Goal: Task Accomplishment & Management: Use online tool/utility

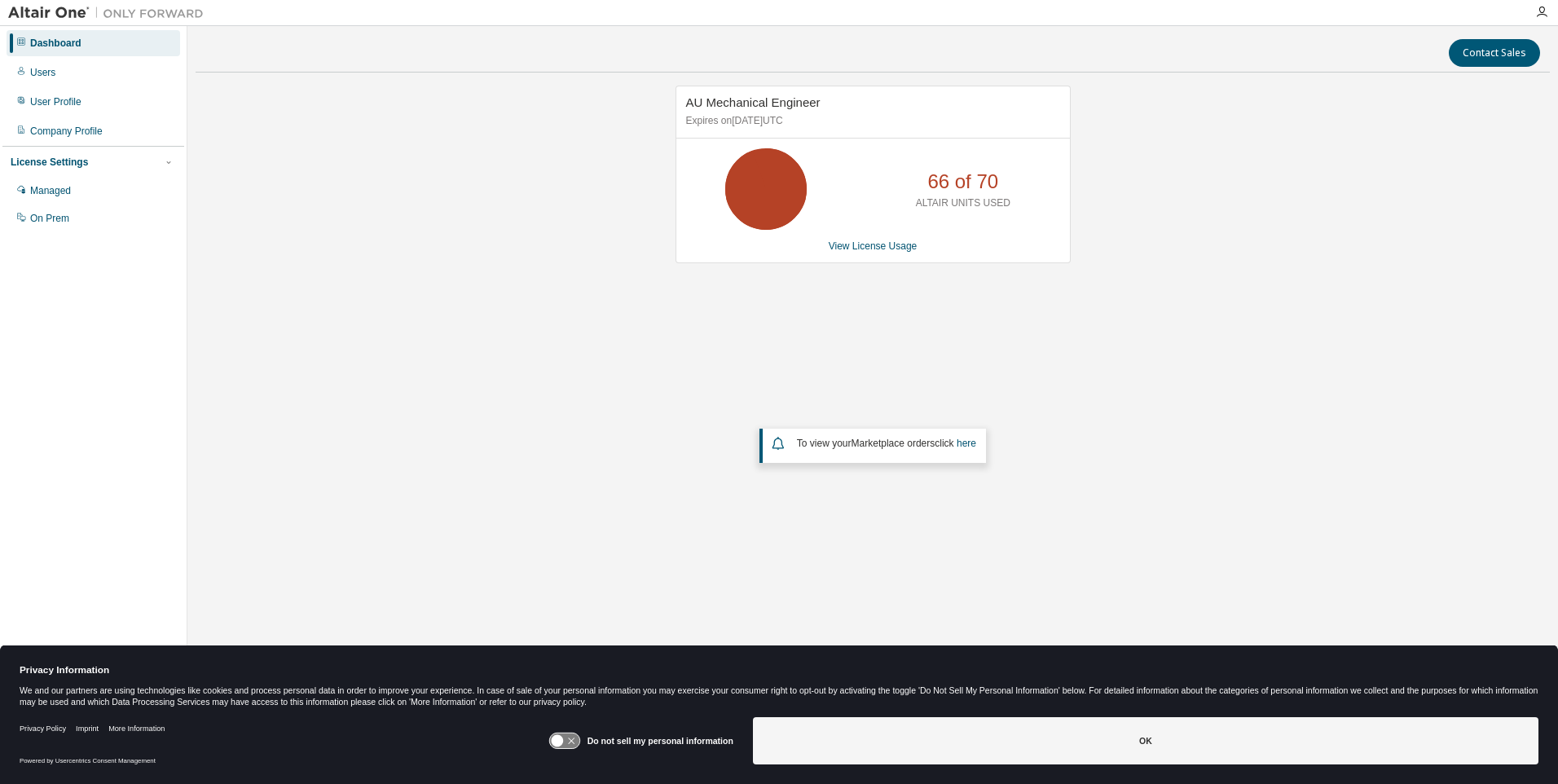
drag, startPoint x: 902, startPoint y: 312, endPoint x: 872, endPoint y: 264, distance: 56.6
click at [902, 312] on div "AU Mechanical Engineer Expires on [DATE] UTC 66 of 70 ALTAIR UNITS USED View Li…" at bounding box center [872, 340] width 1354 height 509
click at [870, 247] on link "View License Usage" at bounding box center [873, 246] width 89 height 12
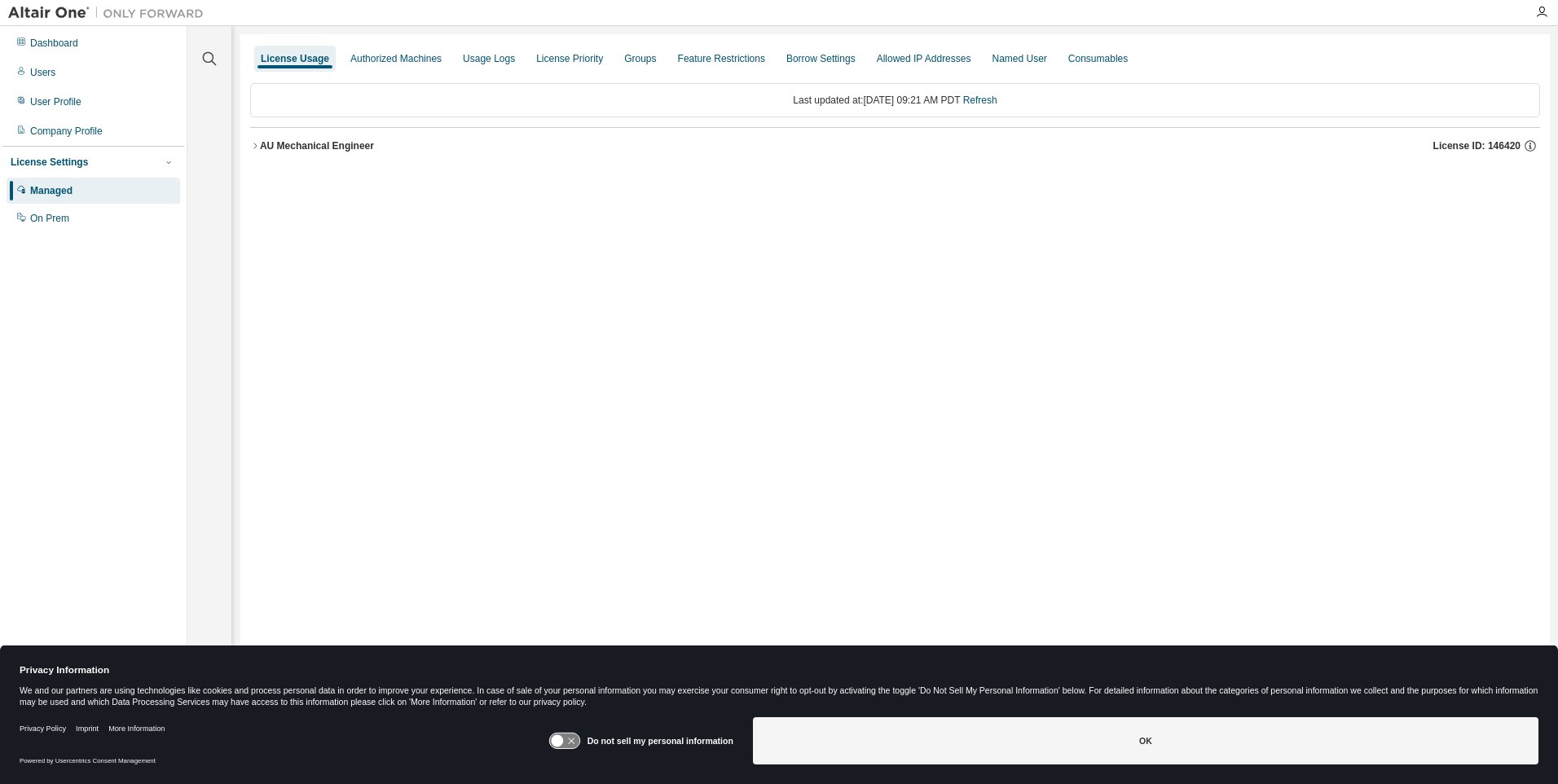
click at [264, 149] on div "AU Mechanical Engineer" at bounding box center [317, 146] width 115 height 13
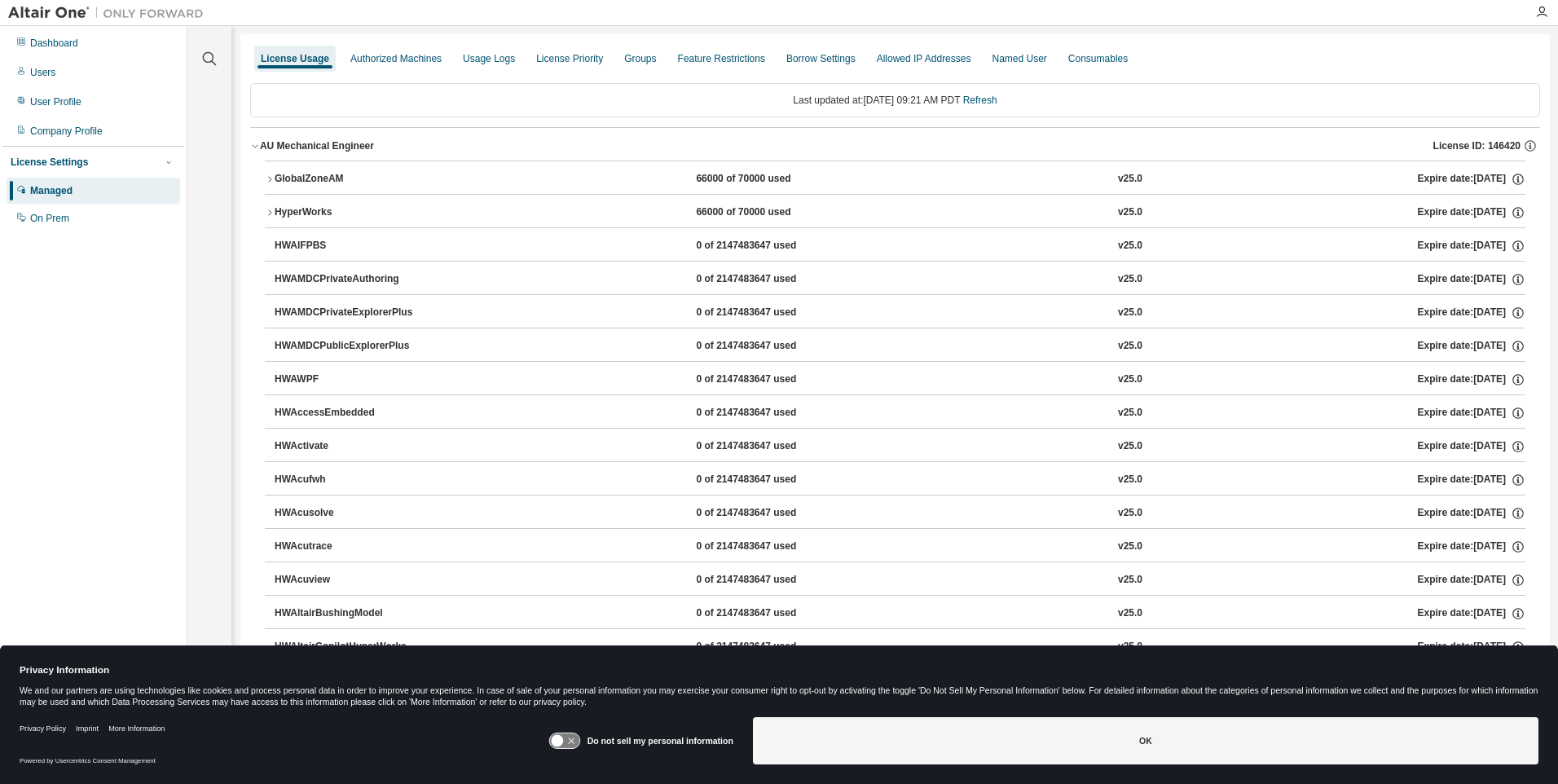
click at [290, 185] on div "GlobalZoneAM" at bounding box center [347, 179] width 146 height 14
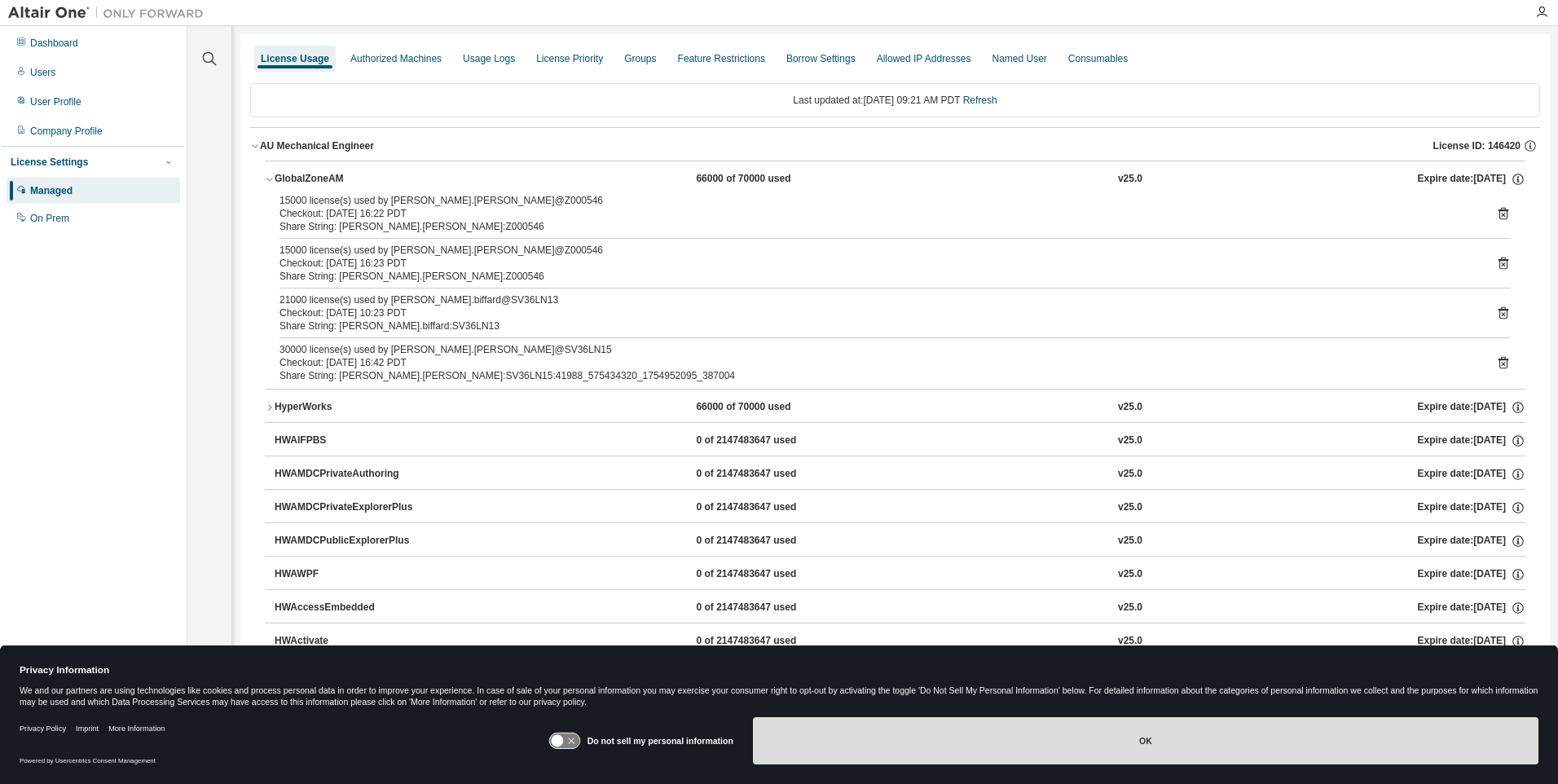
drag, startPoint x: 799, startPoint y: 731, endPoint x: 795, endPoint y: 684, distance: 47.2
click at [799, 731] on button "OK" at bounding box center [1145, 740] width 785 height 47
